Goal: Task Accomplishment & Management: Manage account settings

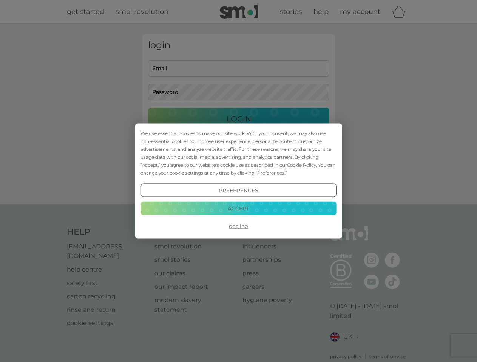
click at [301, 165] on span "Cookie Policy" at bounding box center [301, 165] width 29 height 6
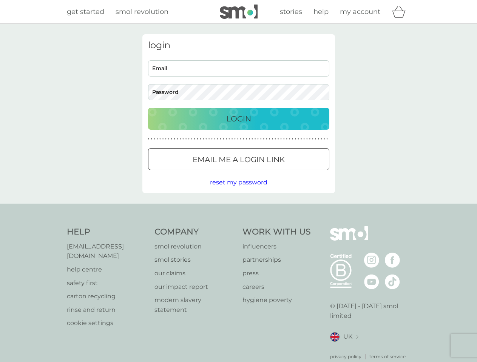
click at [270, 173] on div "login Email Password Login ● ● ● ● ● ● ● ● ● ● ● ● ● ● ● ● ● ● ● ● ● ● ● ● ● ● …" at bounding box center [238, 113] width 192 height 159
click at [238, 191] on div "login Email Password Login ● ● ● ● ● ● ● ● ● ● ● ● ● ● ● ● ● ● ● ● ● ● ● ● ● ● …" at bounding box center [238, 113] width 192 height 159
click at [238, 226] on div "Help [EMAIL_ADDRESS][DOMAIN_NAME] help centre safety first carton recycling rin…" at bounding box center [238, 293] width 343 height 134
click at [238, 208] on div "Help [EMAIL_ADDRESS][DOMAIN_NAME] help centre safety first carton recycling rin…" at bounding box center [238, 293] width 477 height 179
